Goal: Navigation & Orientation: Find specific page/section

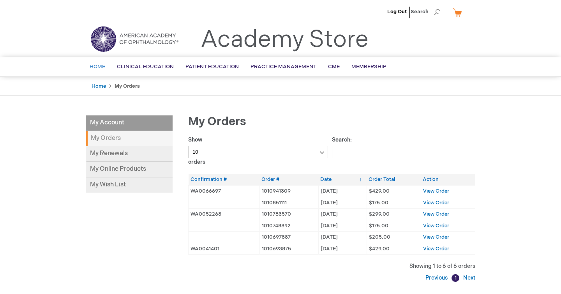
click at [104, 68] on span "Home" at bounding box center [98, 67] width 16 height 6
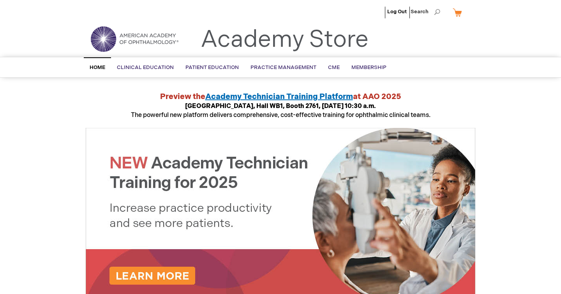
click at [102, 46] on img at bounding box center [135, 39] width 94 height 28
